Goal: Transaction & Acquisition: Download file/media

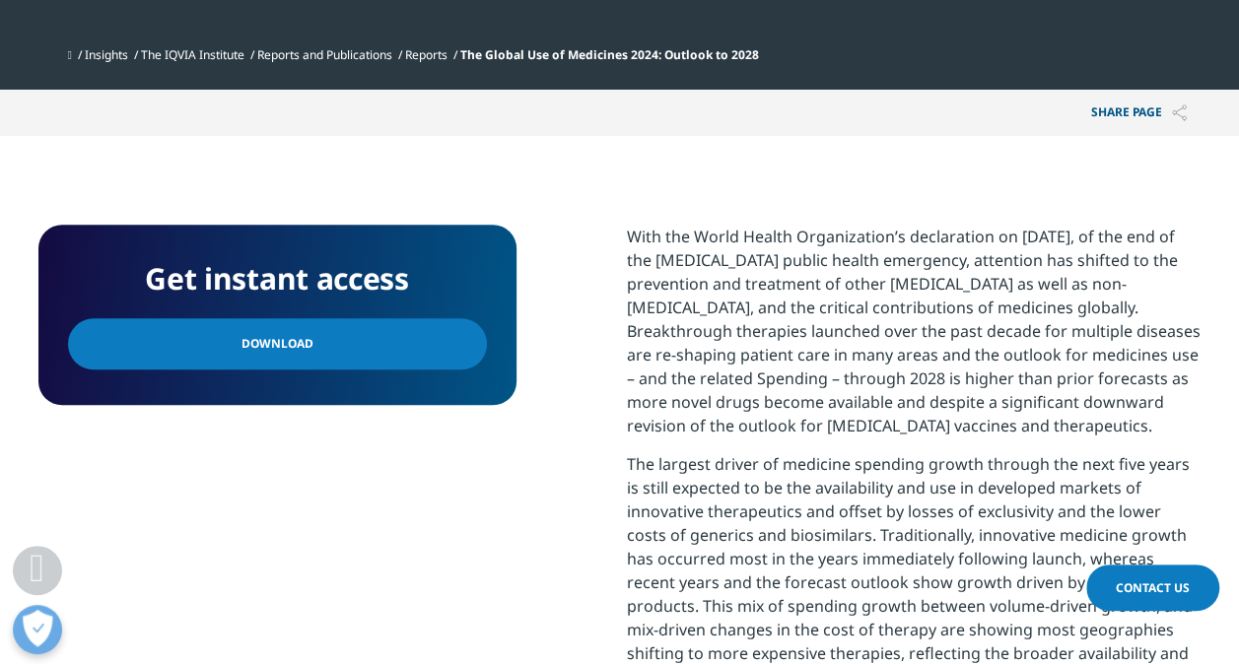
scroll to position [690, 0]
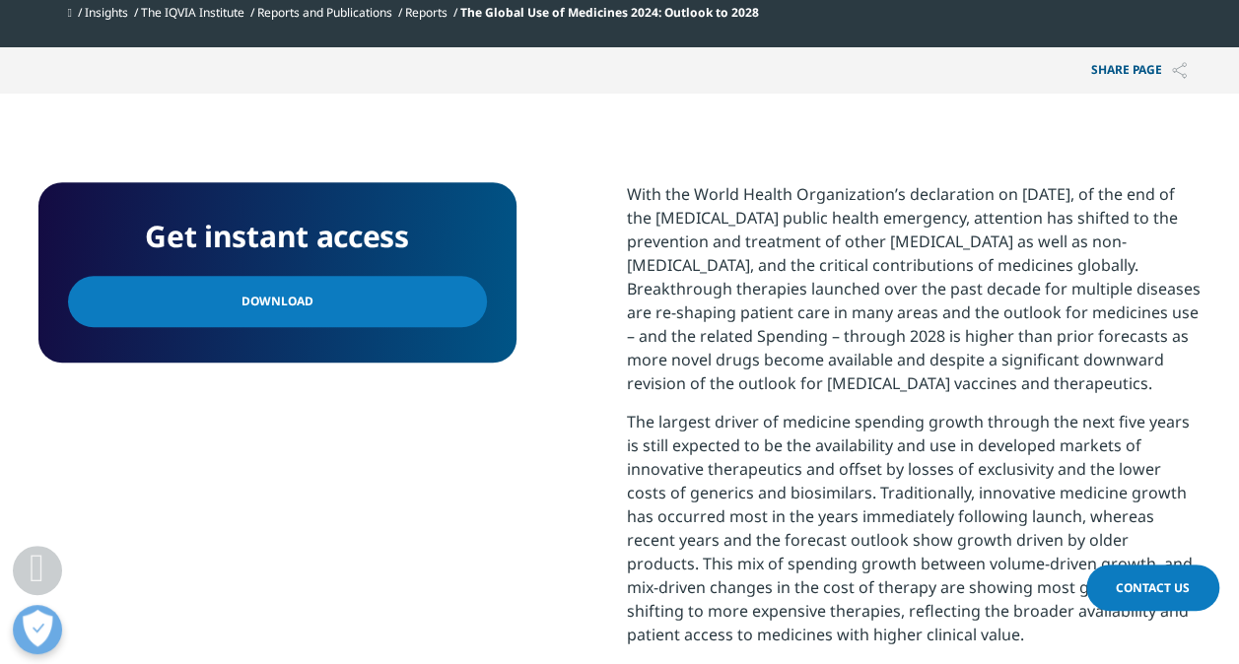
click at [363, 300] on link "Download" at bounding box center [277, 301] width 419 height 51
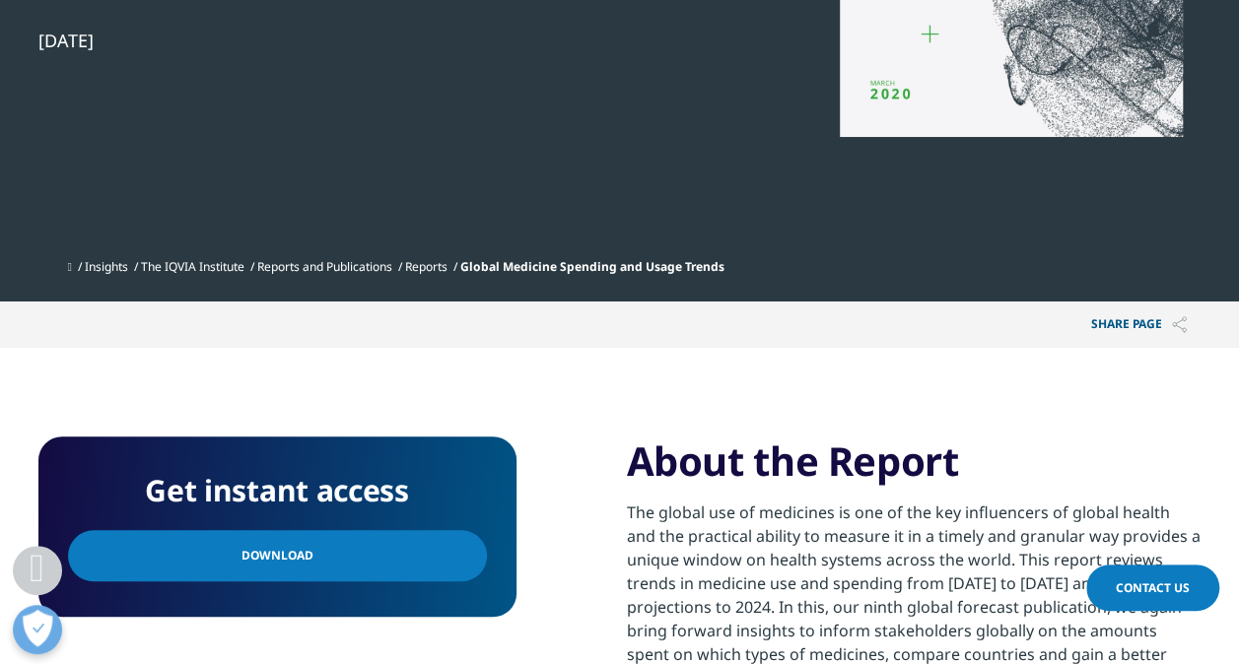
scroll to position [788, 0]
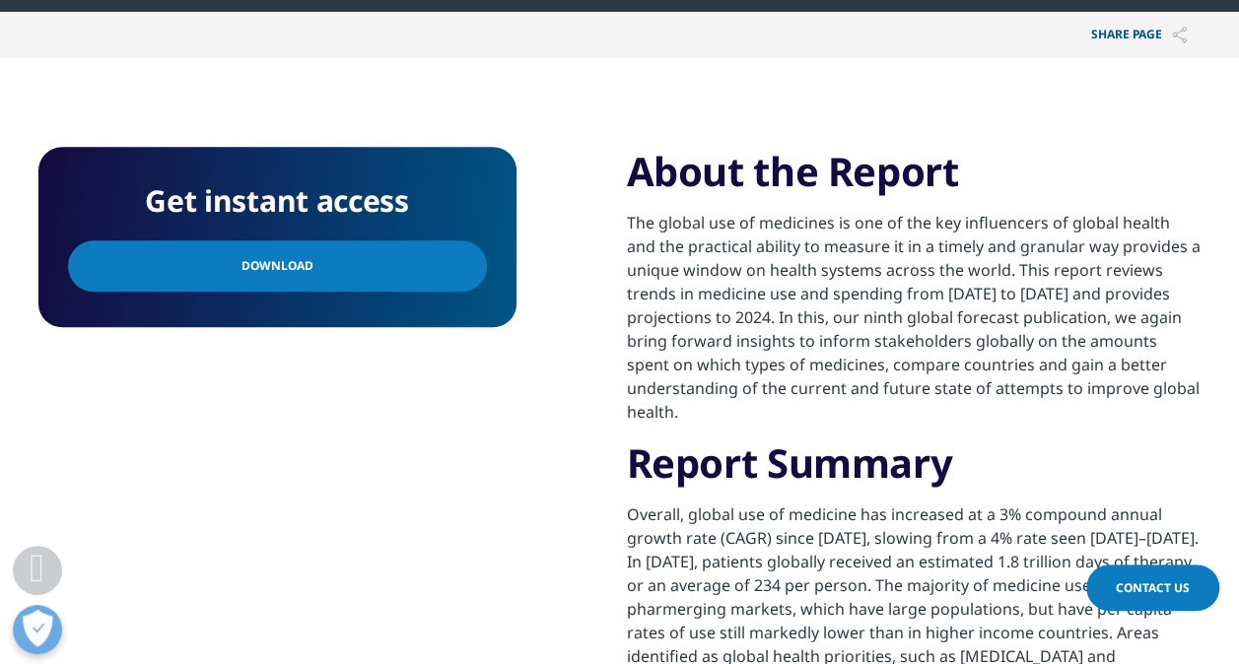
click at [420, 271] on link "Download" at bounding box center [277, 265] width 419 height 51
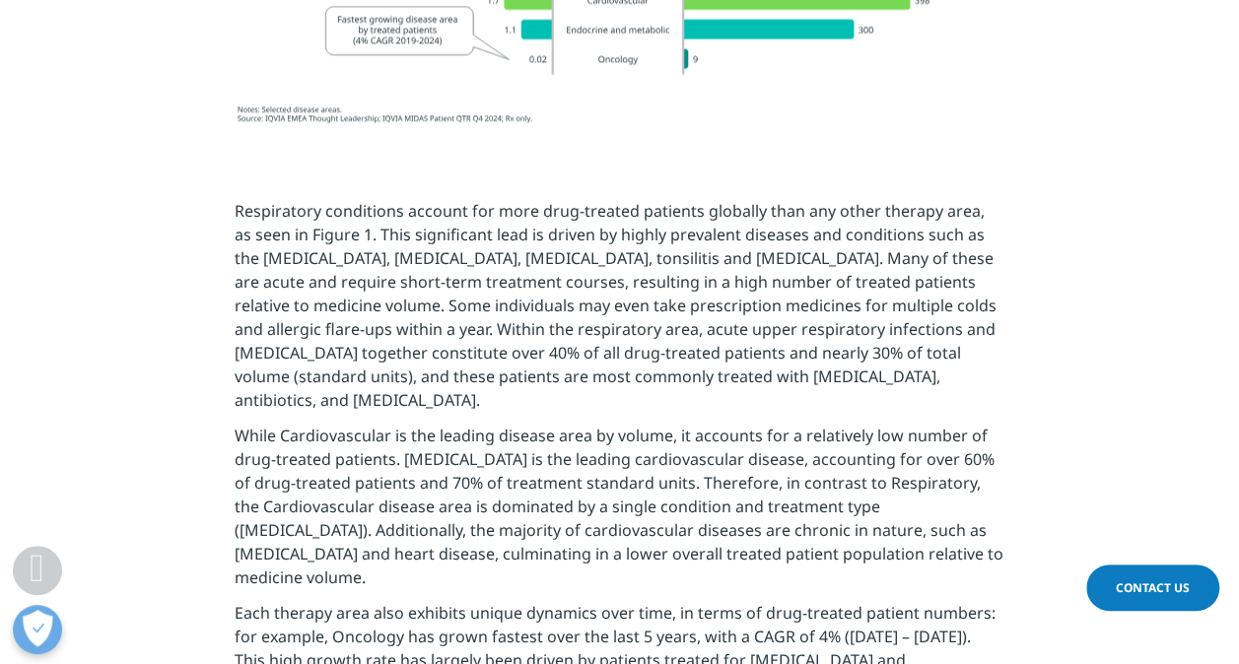
scroll to position [1774, 0]
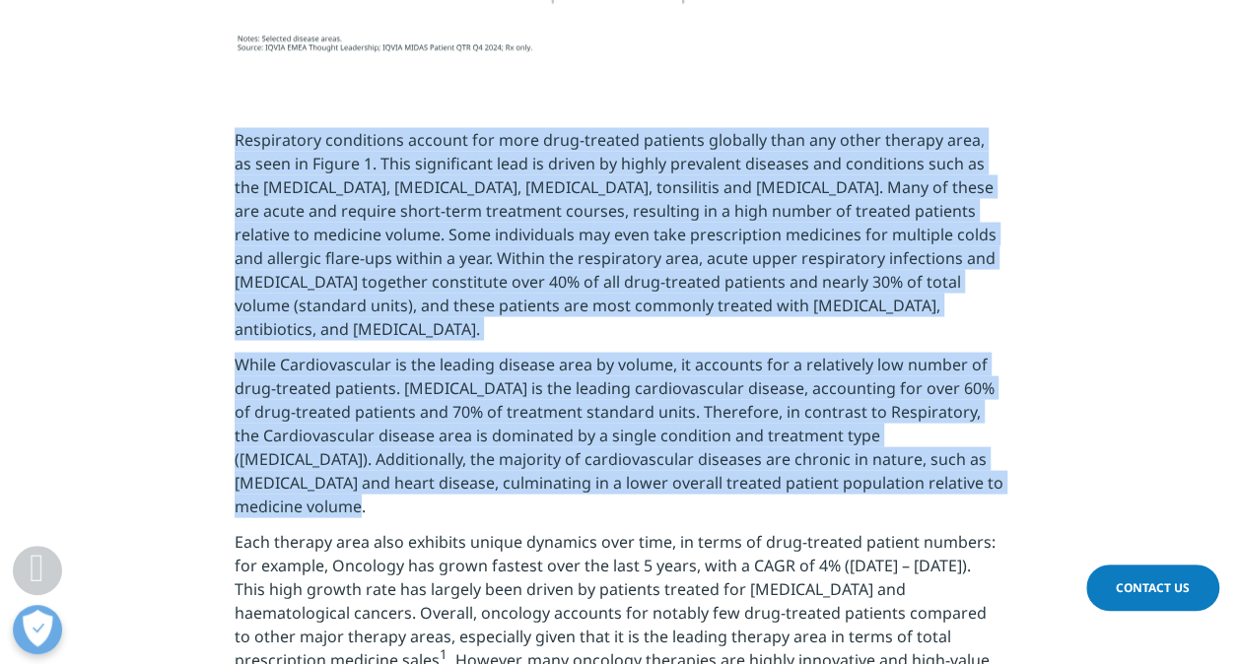
drag, startPoint x: 221, startPoint y: 145, endPoint x: 980, endPoint y: 479, distance: 829.2
click at [980, 479] on section "Respiratory conditions account for more drug-treated patients globally than any…" at bounding box center [619, 513] width 1239 height 871
copy div "Respiratory conditions account for more drug-treated patients globally than any…"
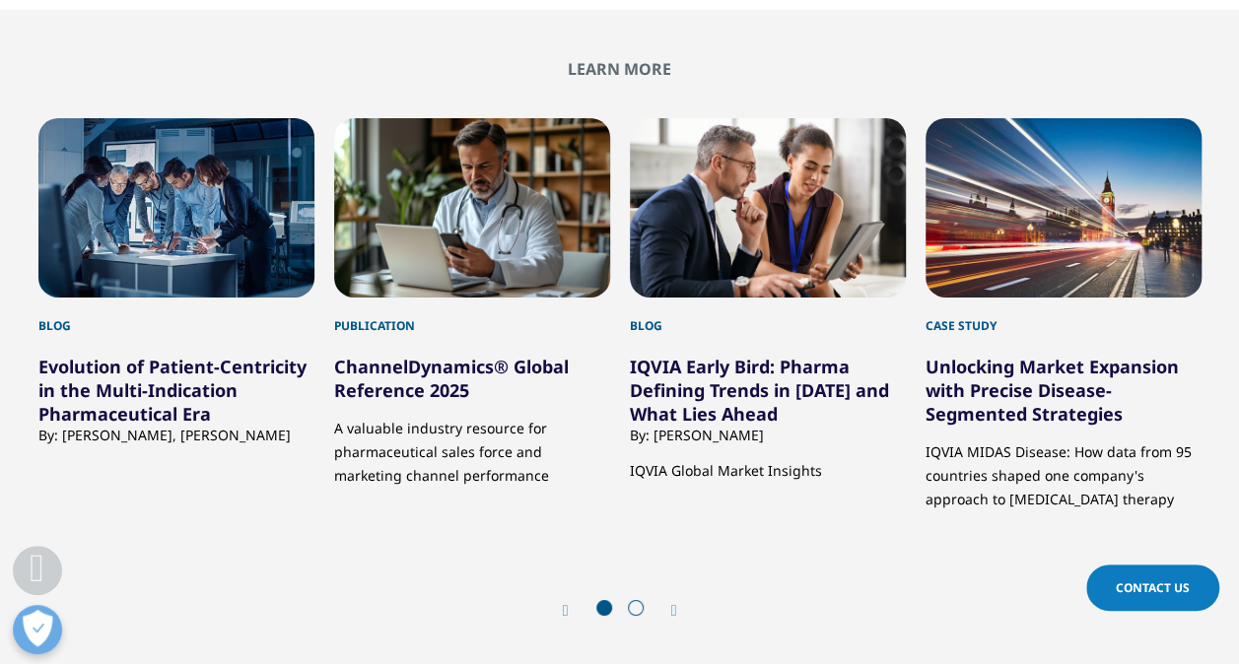
scroll to position [3351, 0]
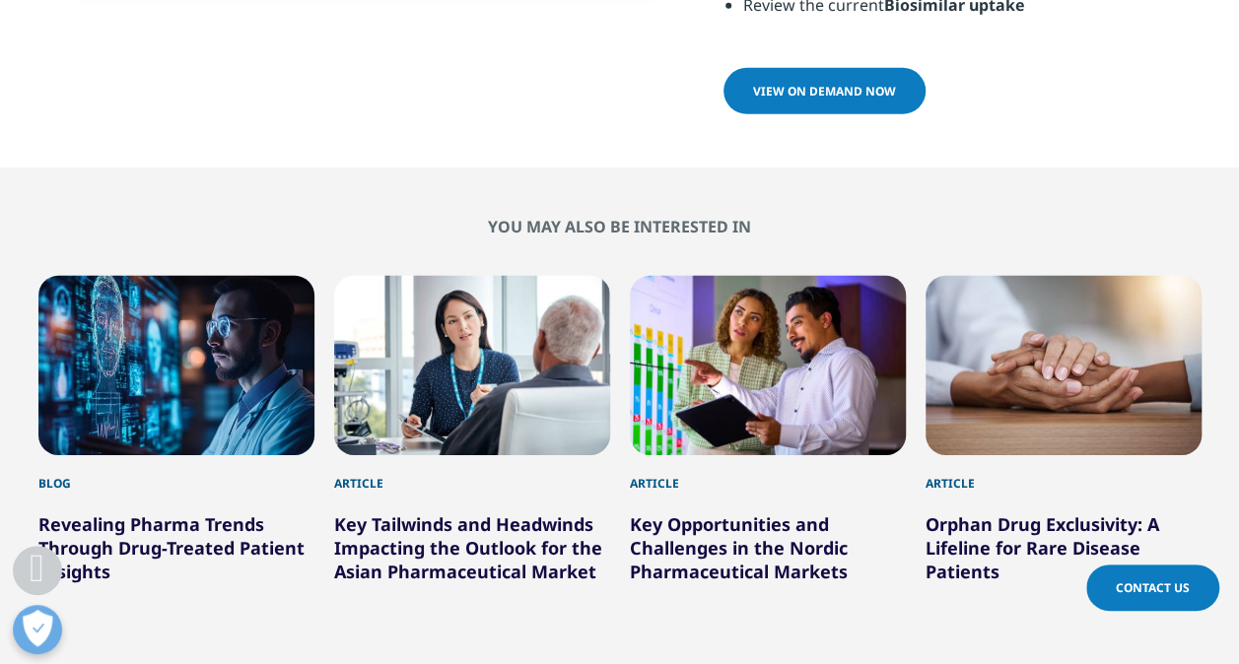
scroll to position [6702, 0]
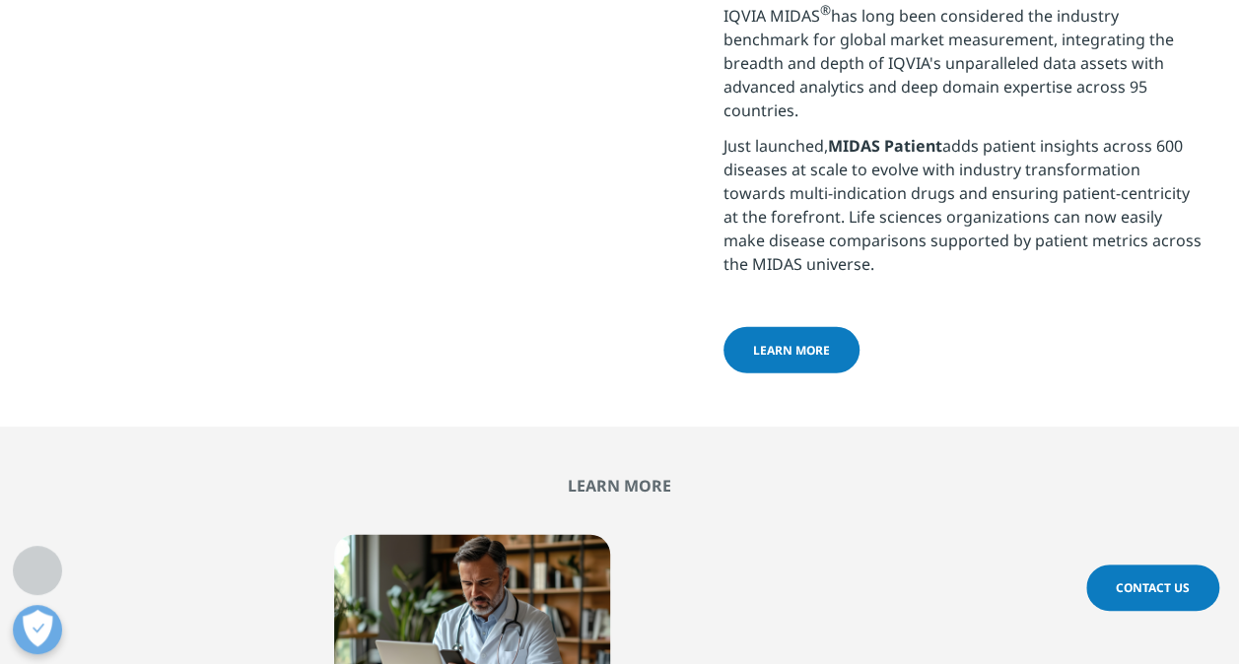
scroll to position [2464, 0]
